Goal: Find specific page/section: Find specific page/section

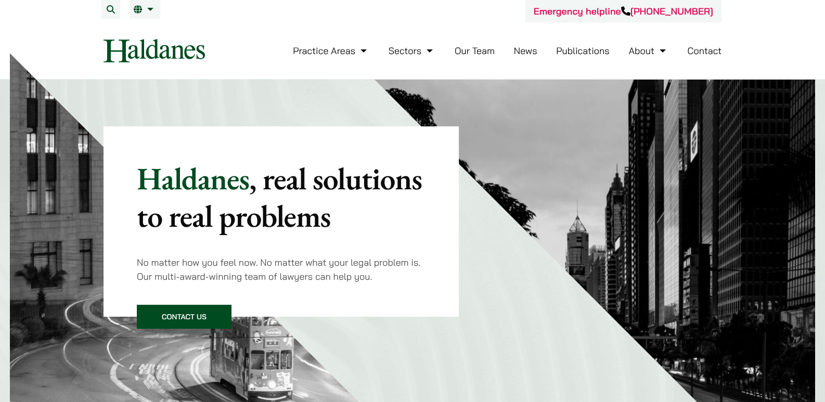
click at [476, 49] on link "Our Team" at bounding box center [475, 51] width 40 height 12
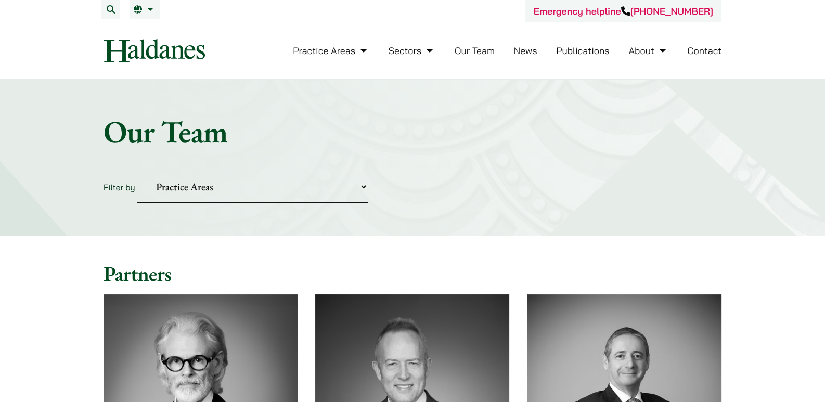
drag, startPoint x: 363, startPoint y: 90, endPoint x: 358, endPoint y: 94, distance: 6.3
drag, startPoint x: 358, startPoint y: 94, endPoint x: 22, endPoint y: 266, distance: 377.6
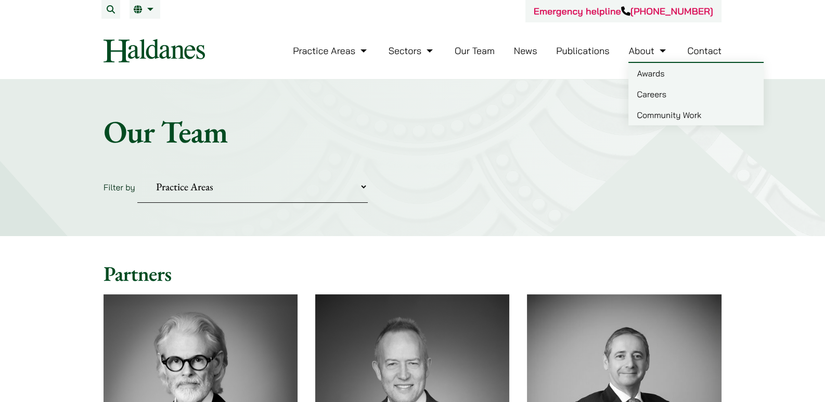
click at [648, 60] on li "About Awards Careers Community Work" at bounding box center [648, 51] width 40 height 22
click at [648, 55] on link "About" at bounding box center [648, 51] width 40 height 12
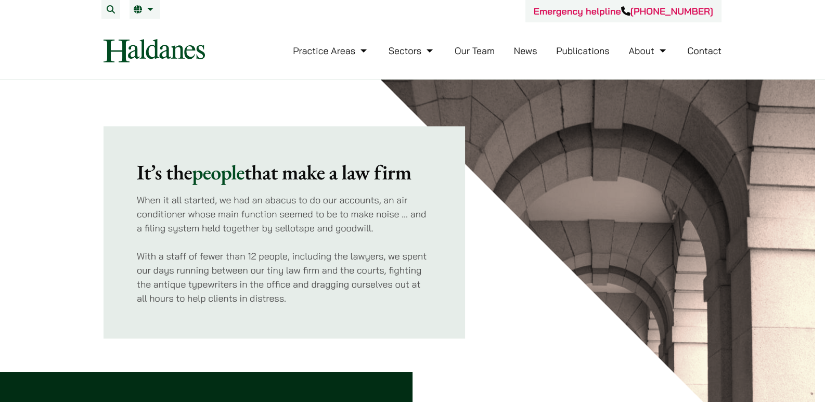
click at [711, 51] on link "Contact" at bounding box center [704, 51] width 34 height 12
